Goal: Task Accomplishment & Management: Manage account settings

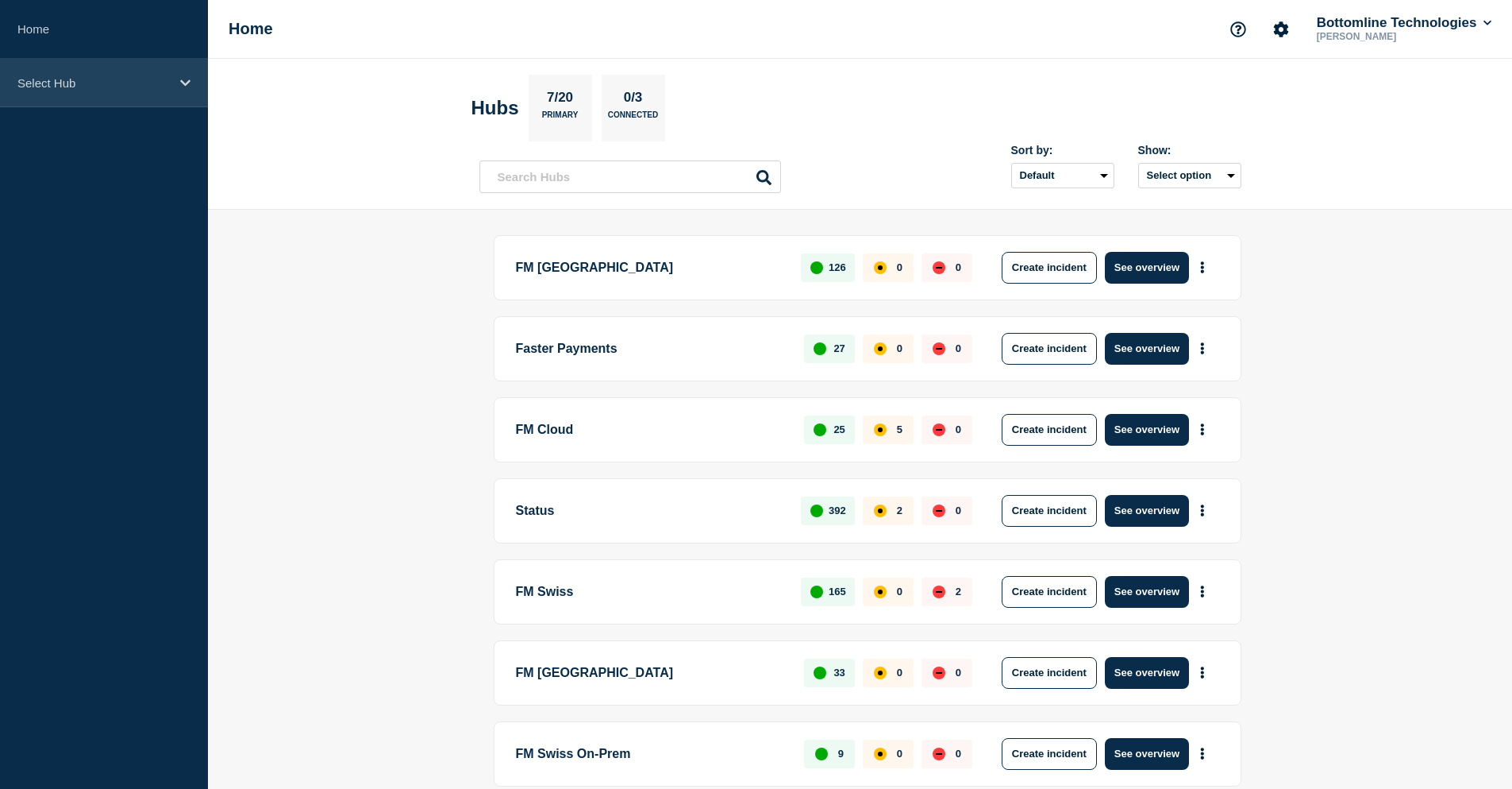
click at [94, 82] on p "Select Hub" at bounding box center [93, 83] width 152 height 13
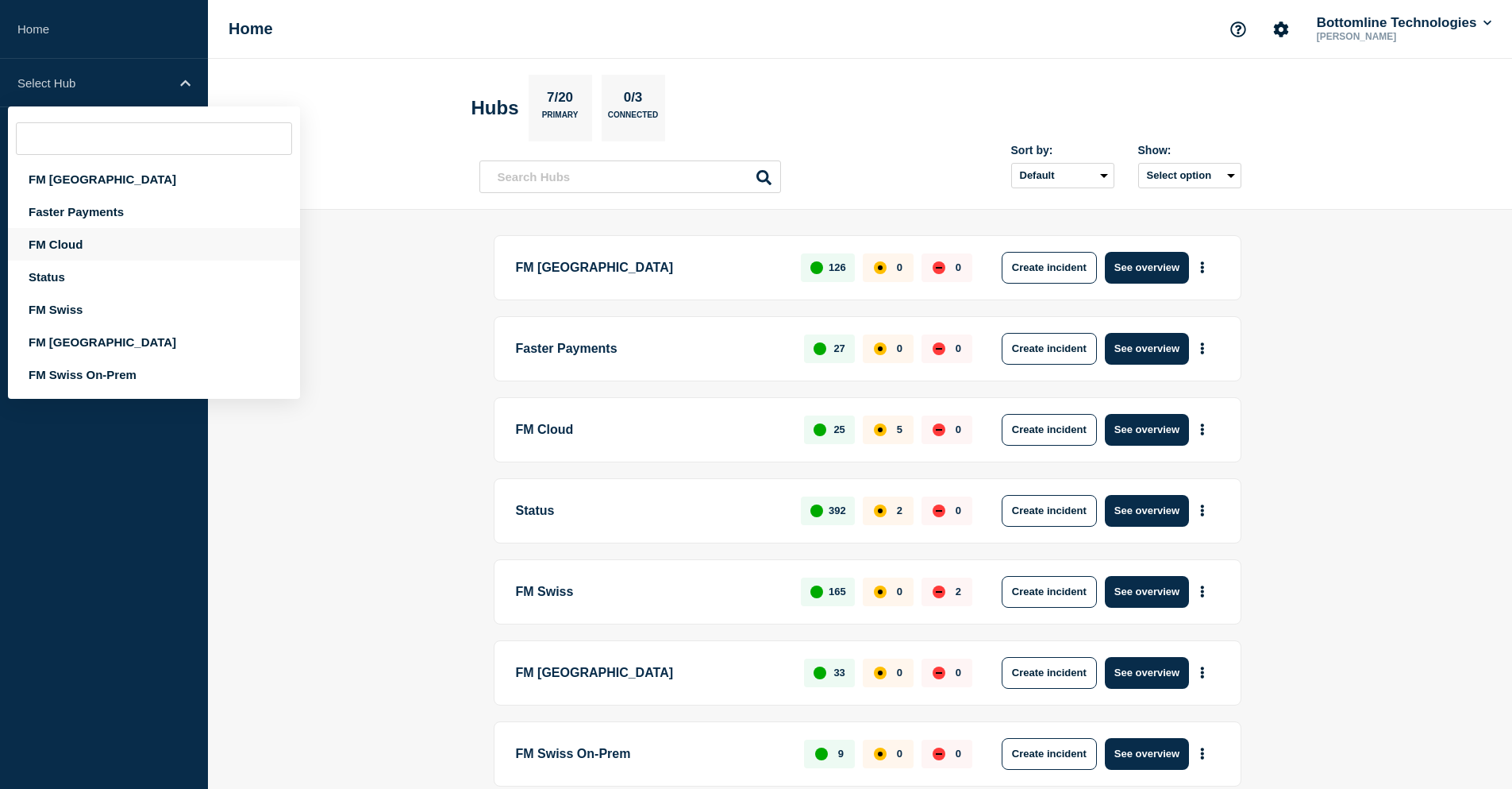
click at [79, 244] on div "FM Cloud" at bounding box center [153, 244] width 292 height 32
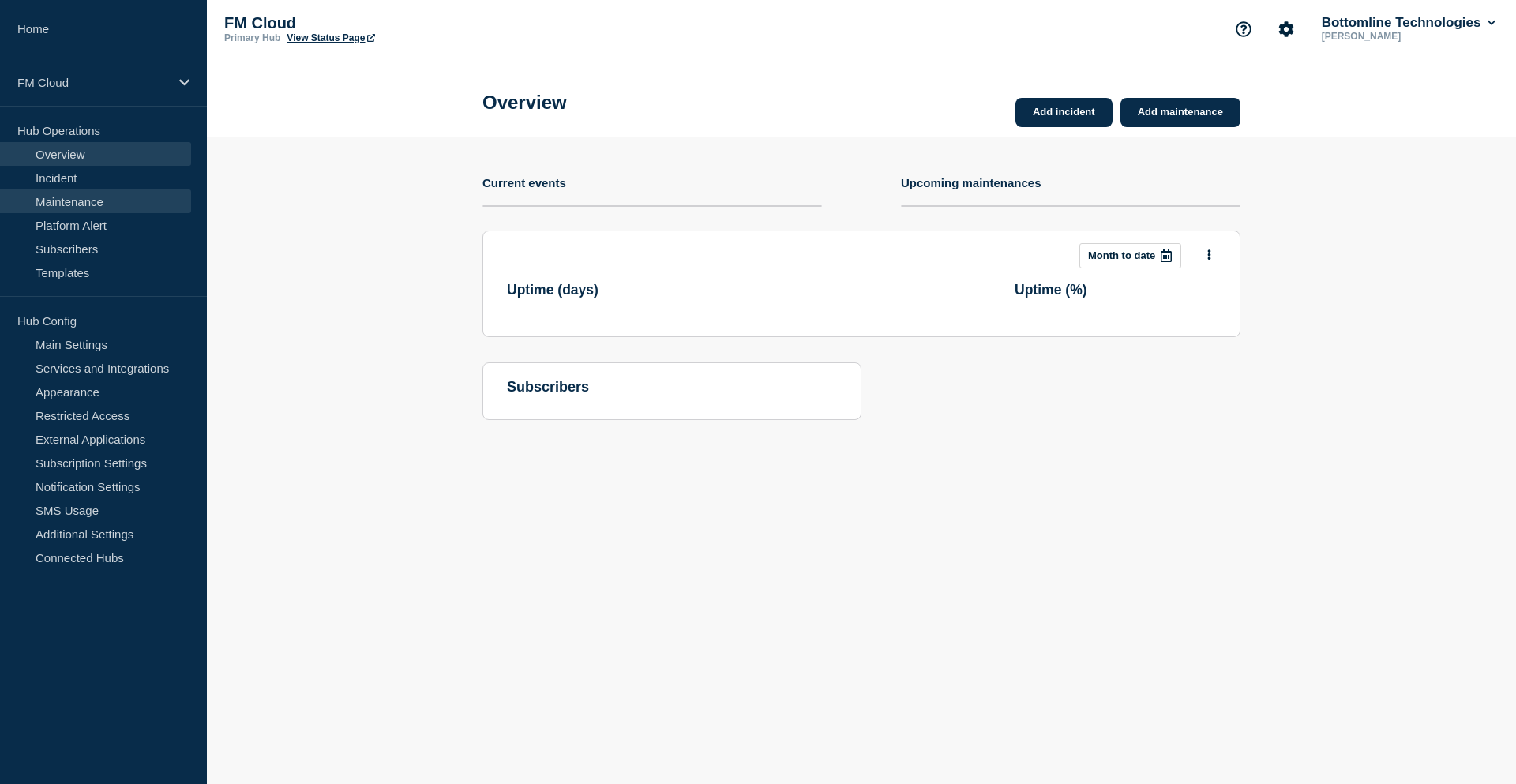
click at [110, 202] on link "Maintenance" at bounding box center [95, 201] width 191 height 23
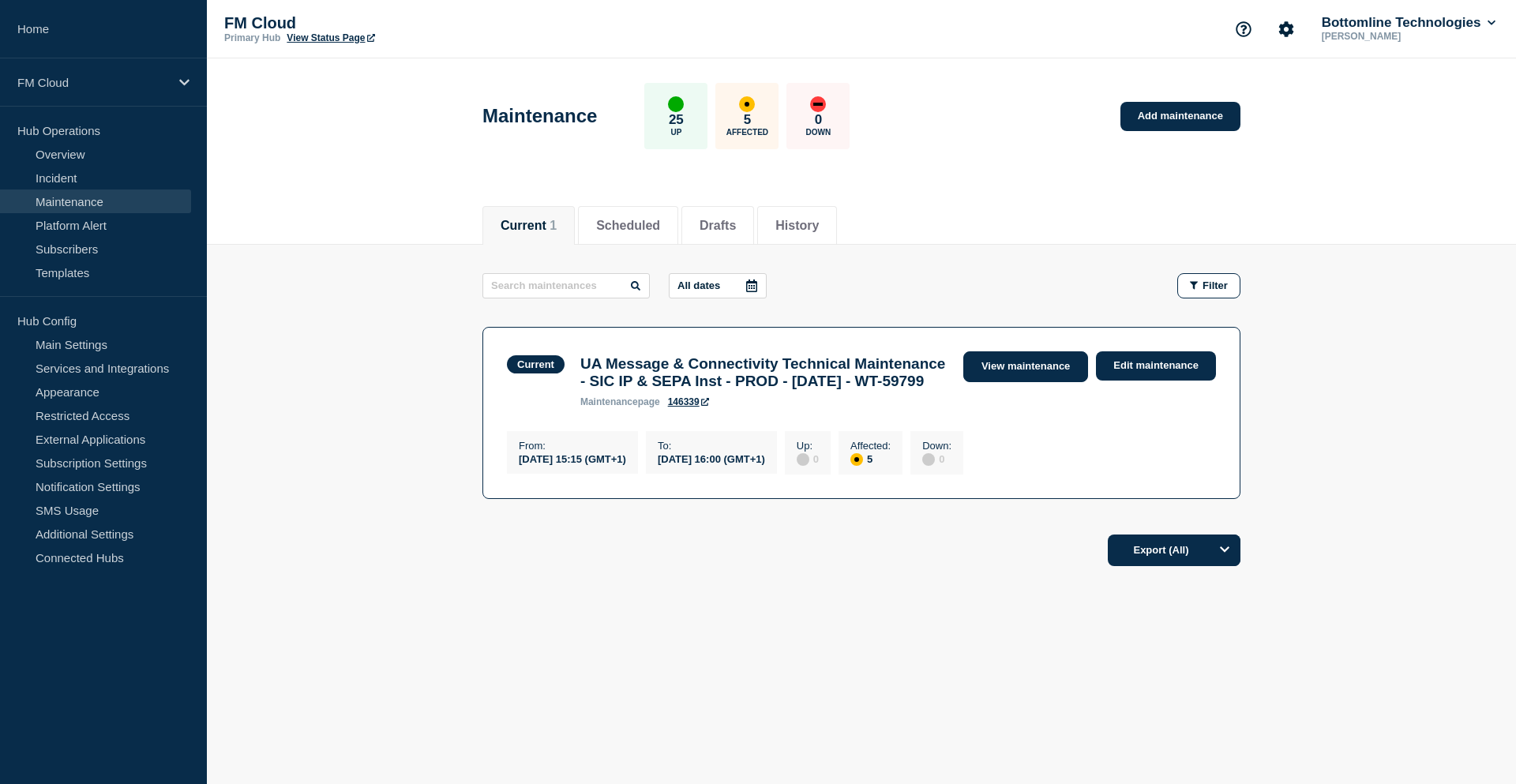
click at [1033, 368] on link "View maintenance" at bounding box center [1026, 366] width 125 height 31
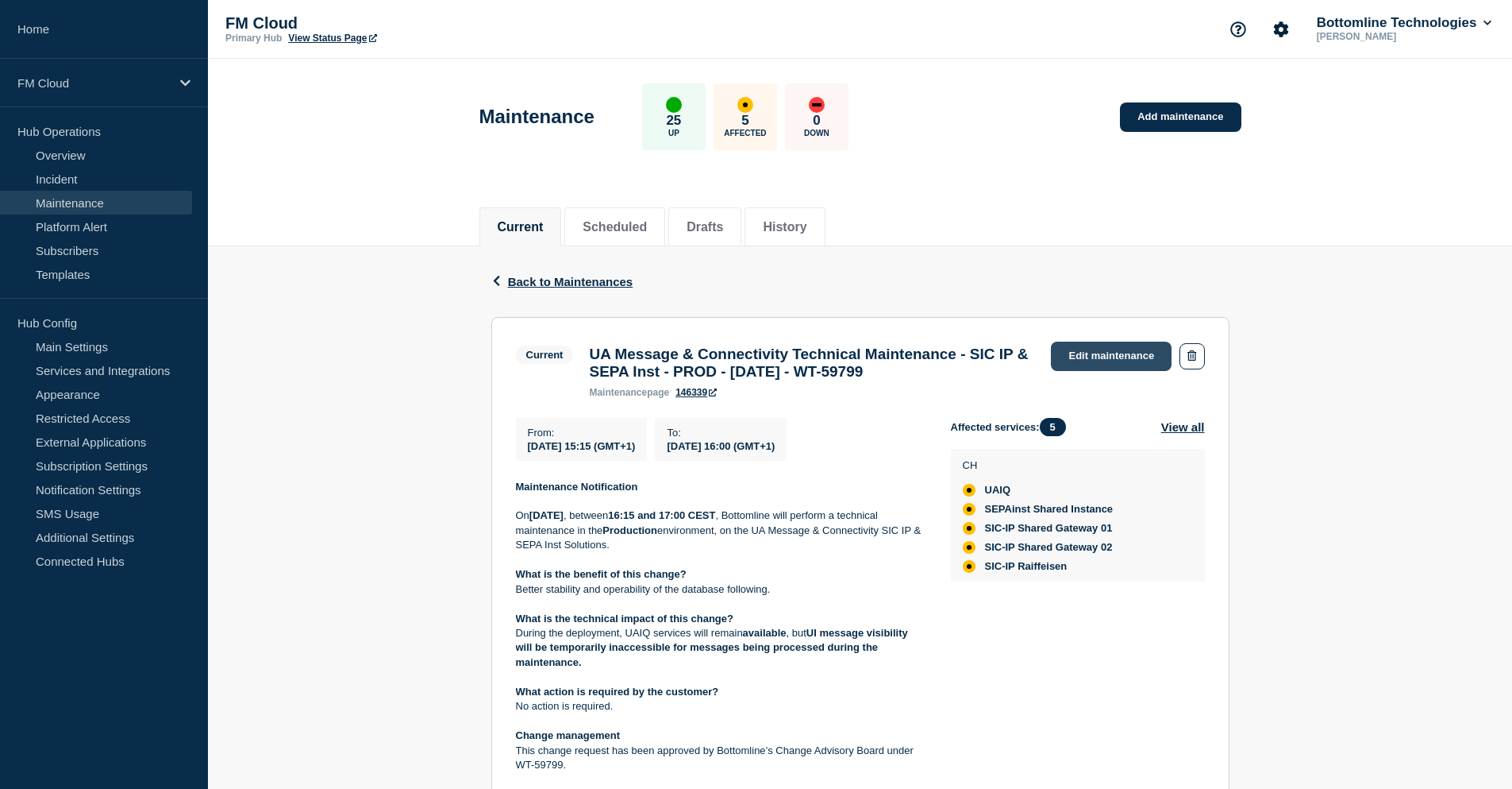
click at [1144, 361] on link "Edit maintenance" at bounding box center [1112, 355] width 121 height 29
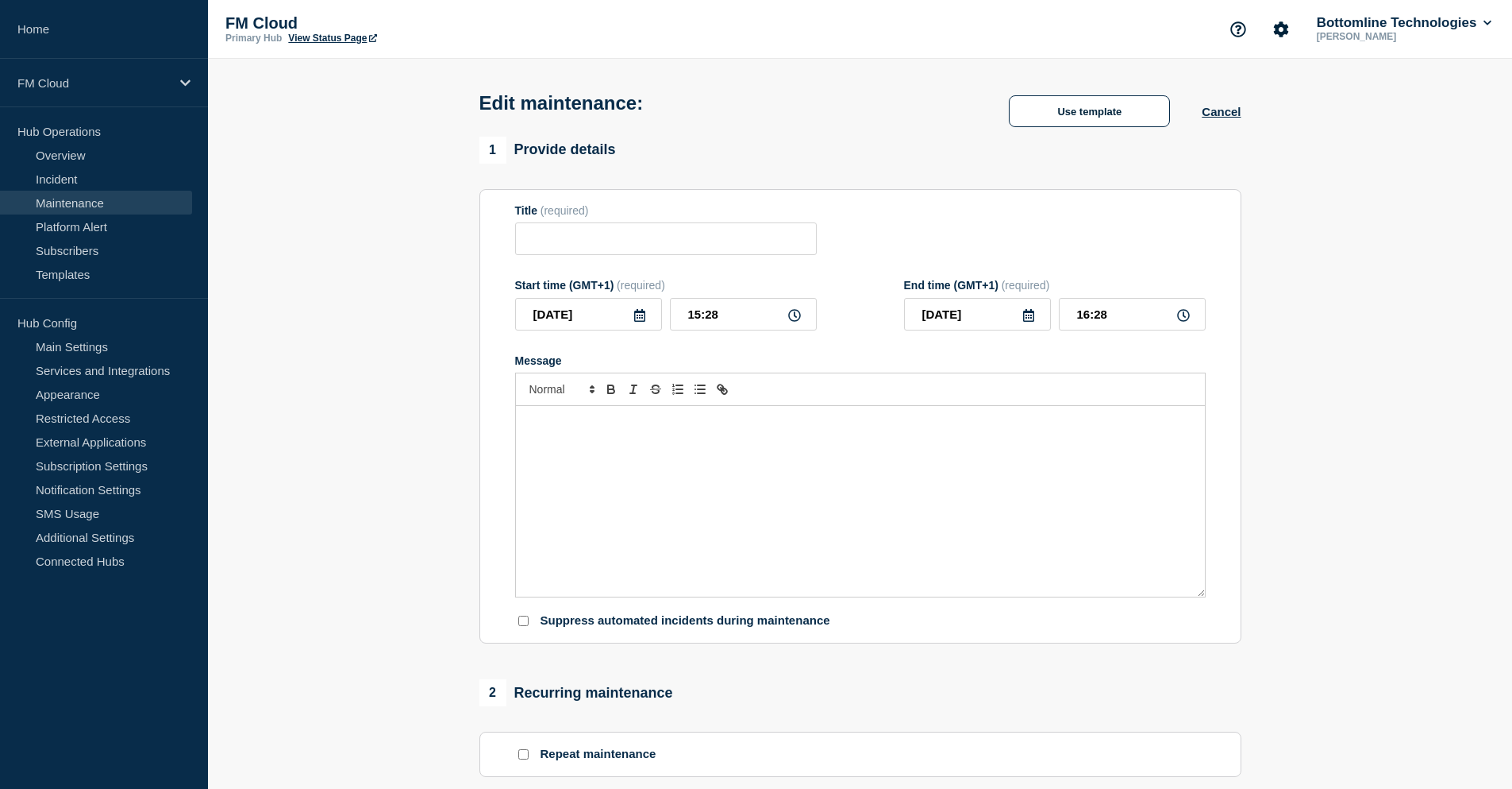
type input "UA Message & Connectivity Technical Maintenance - SIC IP & SEPA Inst - PROD - […"
type input "15:15"
type input "16:00"
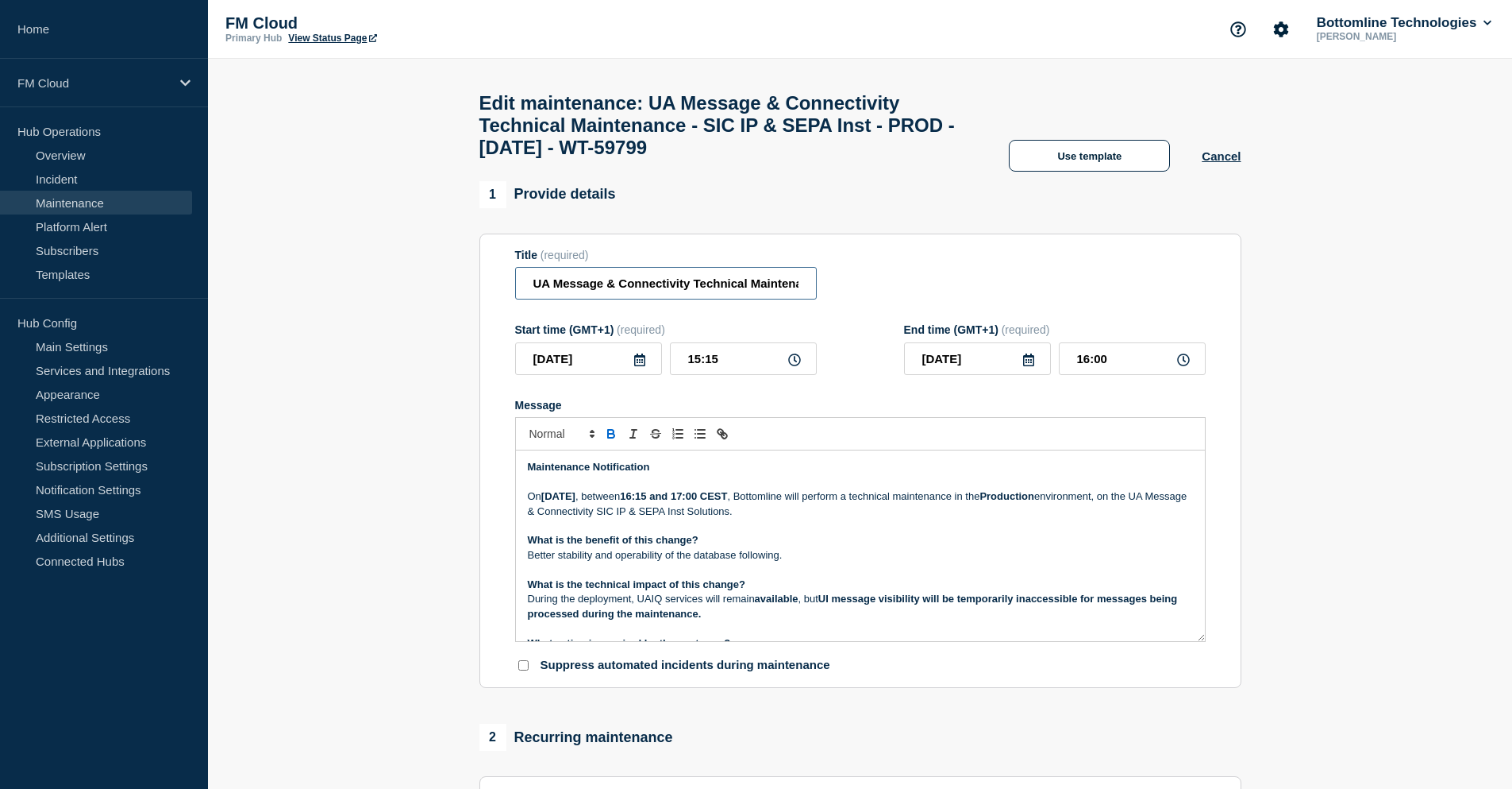
click at [536, 291] on input "UA Message & Connectivity Technical Maintenance - SIC IP & SEPA Inst - PROD - […" at bounding box center [666, 283] width 301 height 32
type input "COMPLETE: UA Message & Connectivity Technical Maintenance - SIC IP & SEPA Inst …"
click at [531, 472] on strong "Maintenance Notification" at bounding box center [588, 467] width 122 height 12
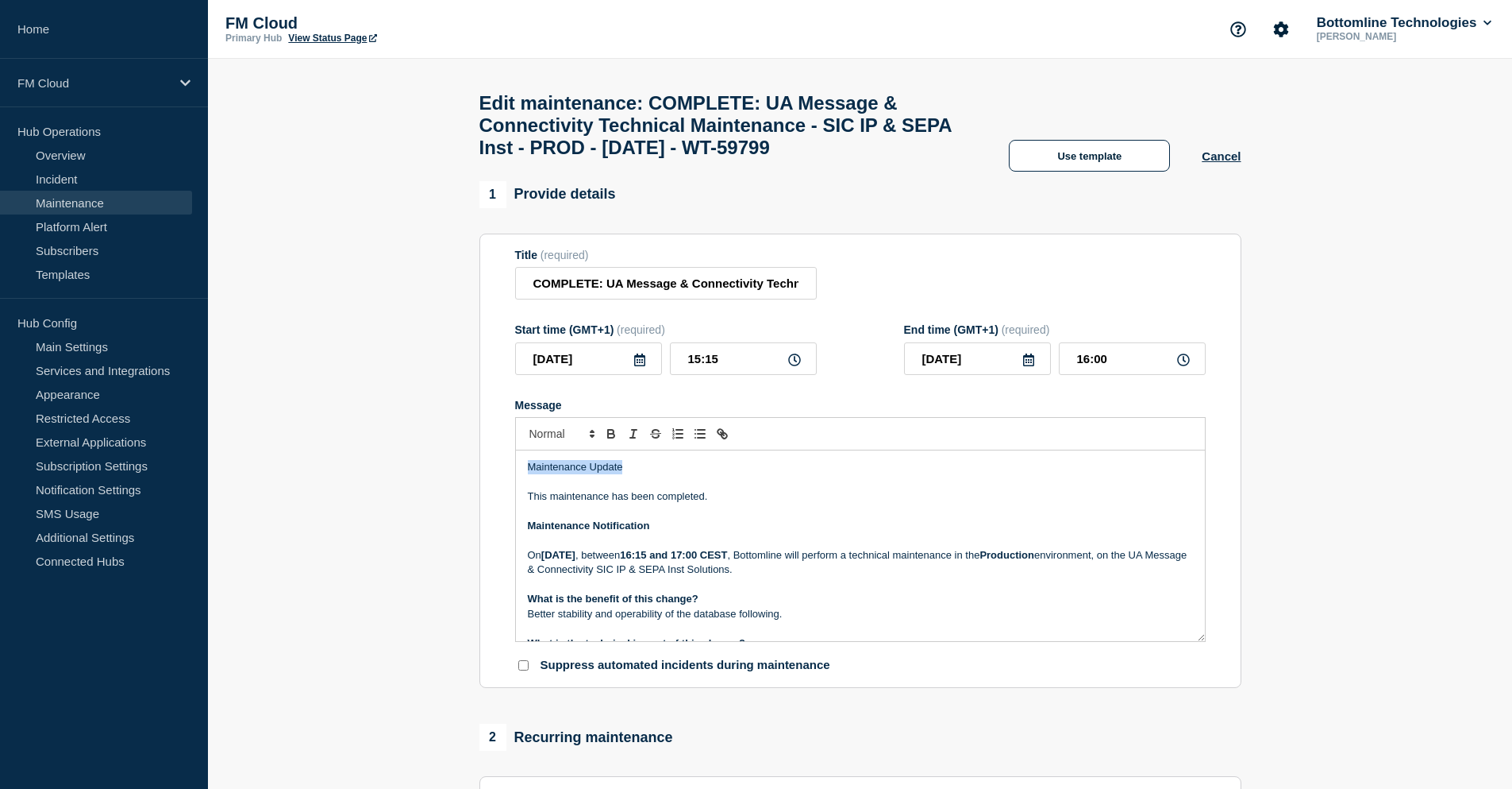
drag, startPoint x: 642, startPoint y: 472, endPoint x: 500, endPoint y: 477, distance: 142.1
click at [500, 477] on section "Title (required) COMPLETE: UA Message & Connectivity Technical Maintenance - SI…" at bounding box center [860, 461] width 762 height 455
click at [779, 504] on p "This maintenance has been completed." at bounding box center [860, 496] width 665 height 14
click at [683, 474] on p "Maintenance Update" at bounding box center [860, 467] width 665 height 14
click at [687, 489] on p "Message" at bounding box center [860, 482] width 665 height 14
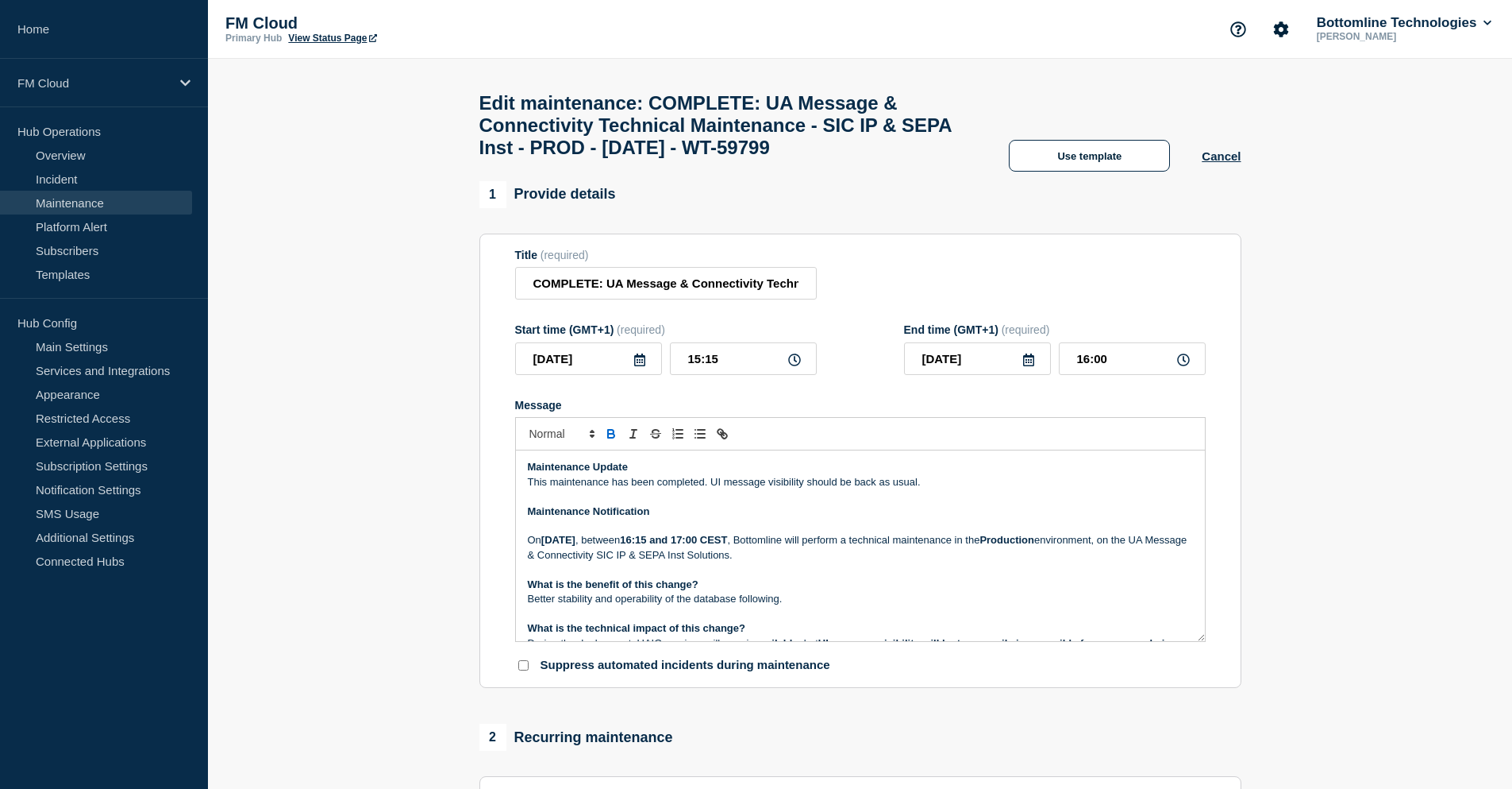
click at [941, 489] on p "This maintenance has been completed. UI message visibility should be back as us…" at bounding box center [860, 482] width 665 height 14
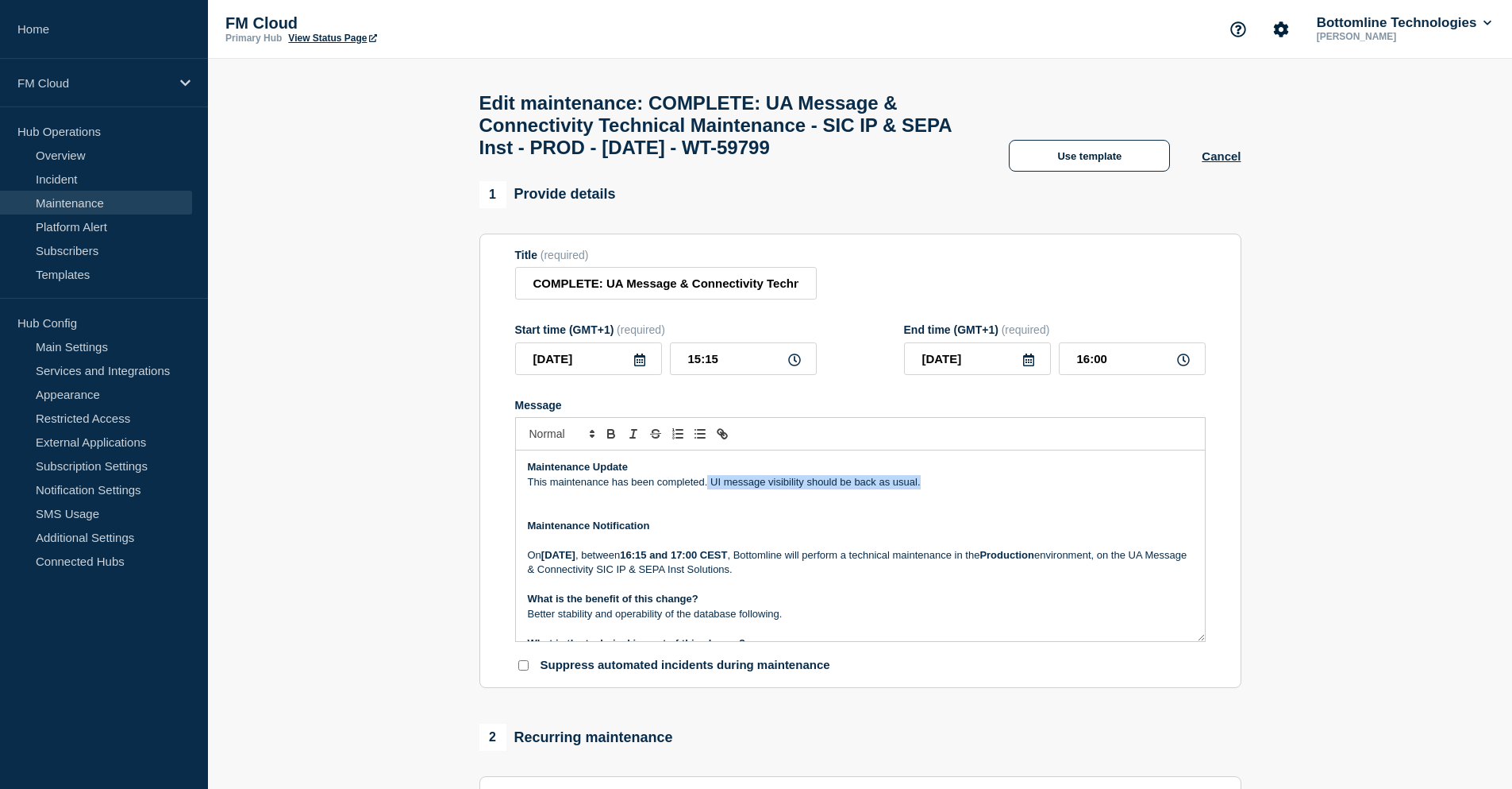
drag, startPoint x: 938, startPoint y: 495, endPoint x: 708, endPoint y: 493, distance: 230.0
click at [708, 489] on p "This maintenance has been completed. UI message visibility should be back as us…" at bounding box center [860, 482] width 665 height 14
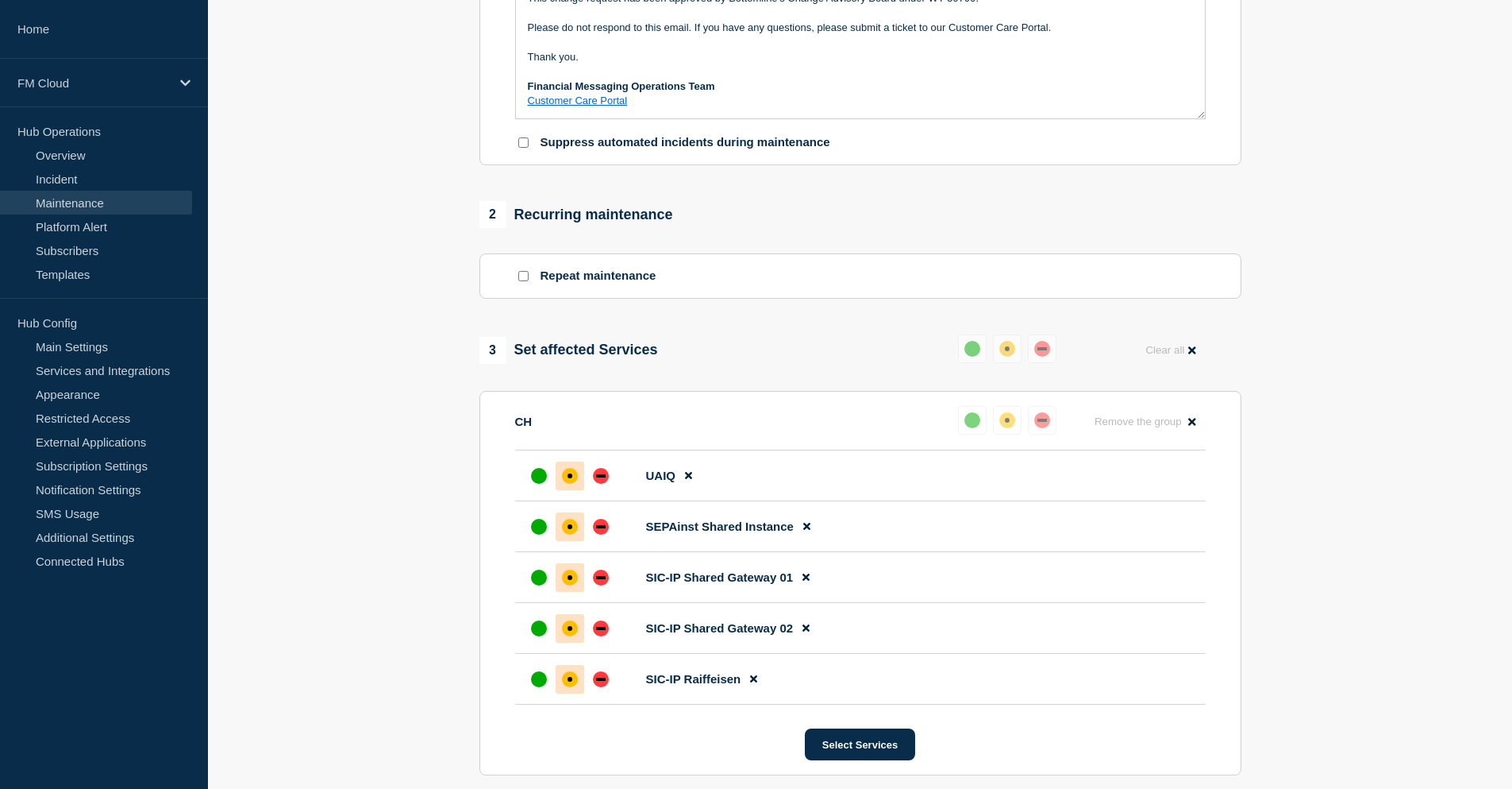
scroll to position [856, 0]
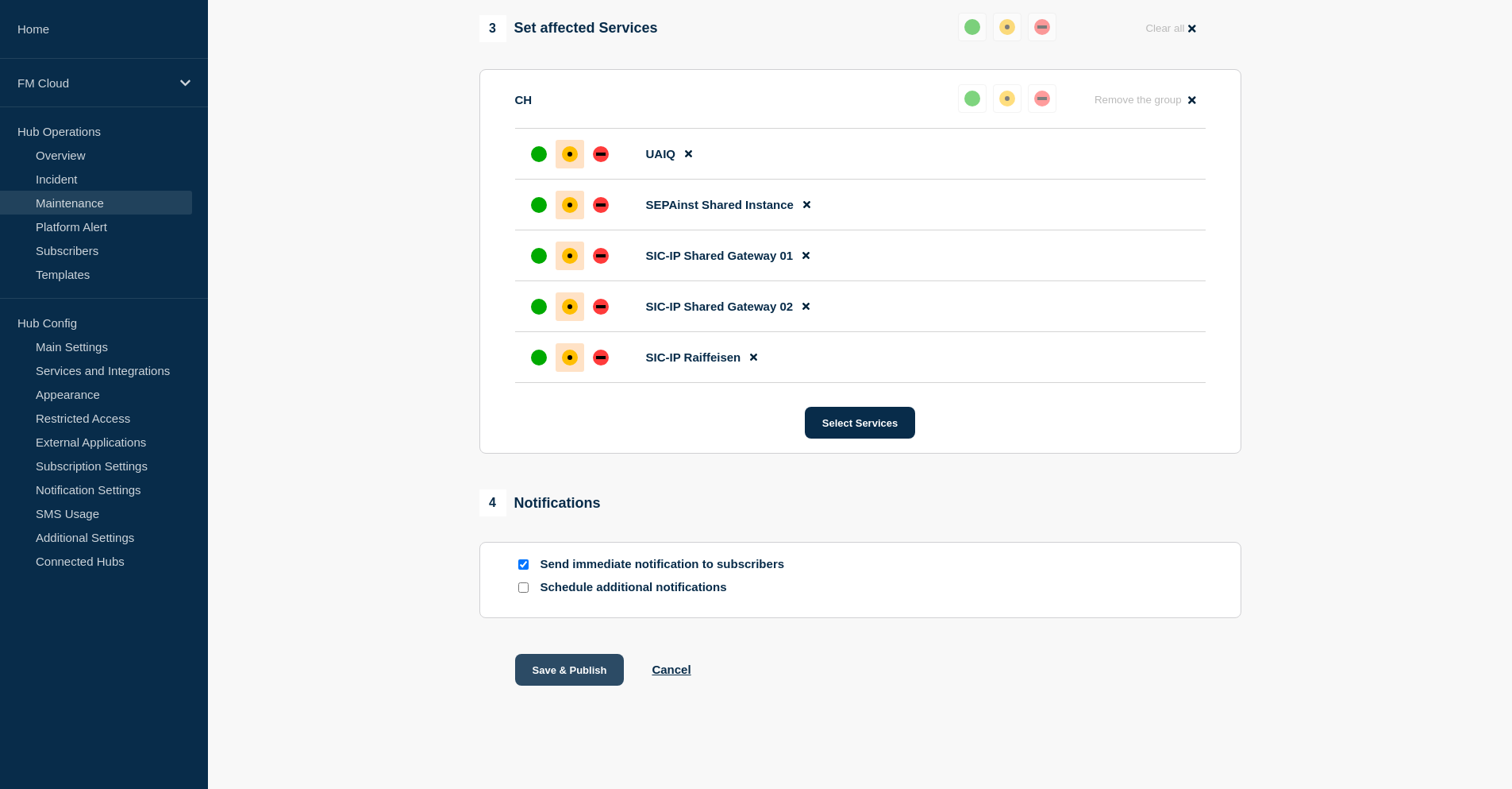
click at [566, 674] on button "Save & Publish" at bounding box center [570, 670] width 110 height 32
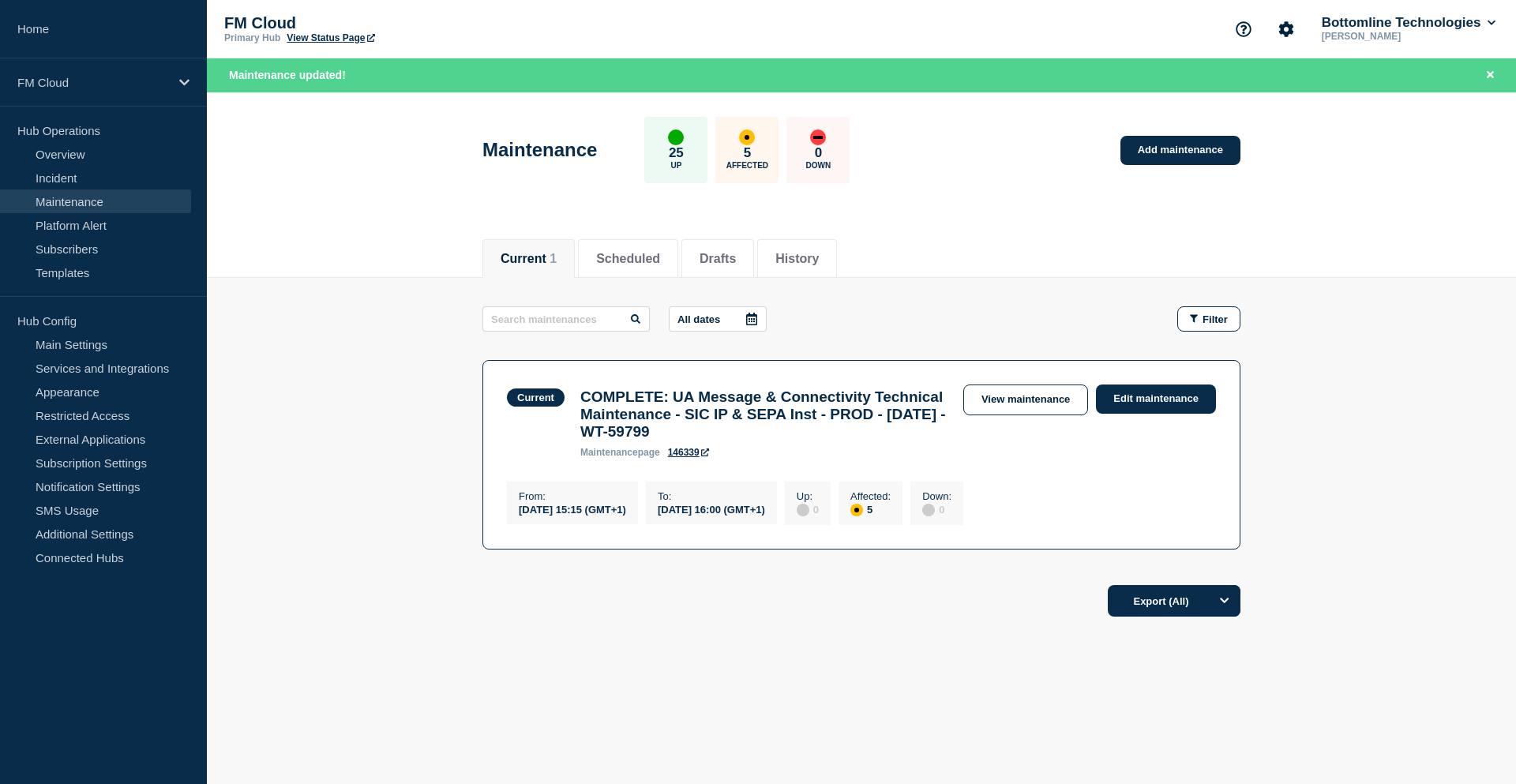
click at [409, 243] on div "Current 1 Scheduled Drafts History" at bounding box center [861, 251] width 1309 height 54
